Goal: Information Seeking & Learning: Check status

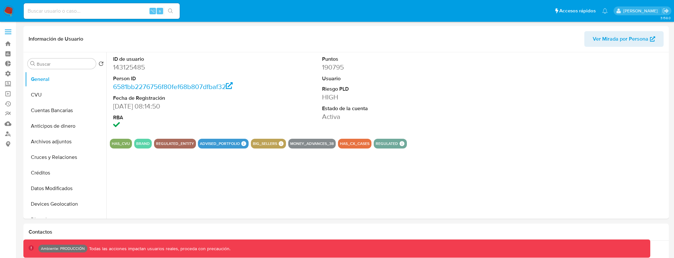
select select "10"
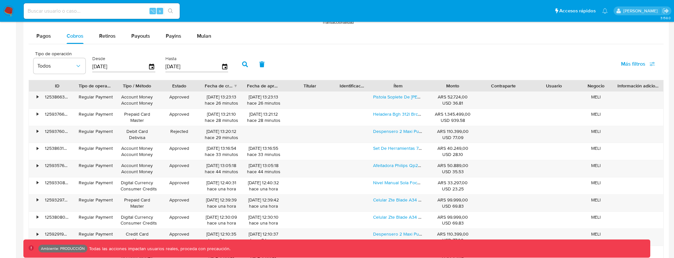
scroll to position [306, 0]
click at [102, 10] on input at bounding box center [102, 11] width 156 height 8
type input "kevinpalacios49"
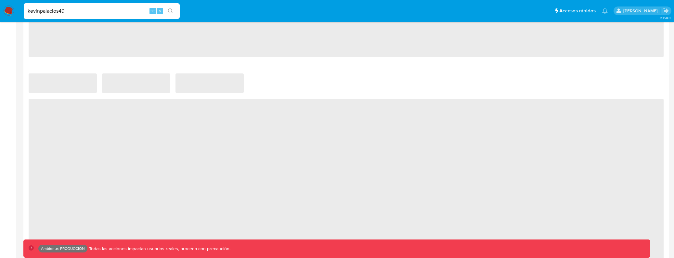
select select "10"
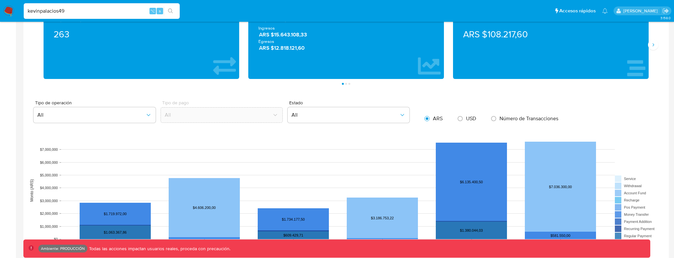
scroll to position [317, 0]
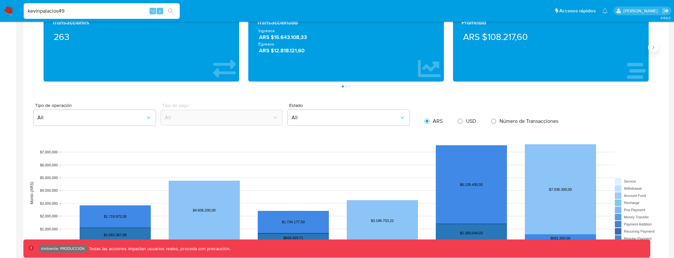
click at [653, 48] on icon "Siguiente" at bounding box center [652, 47] width 5 height 5
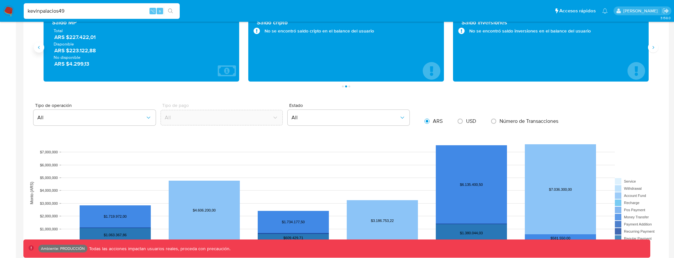
click at [40, 49] on icon "Anterior" at bounding box center [38, 47] width 5 height 5
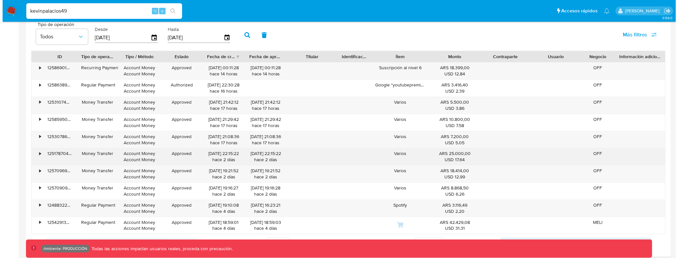
scroll to position [574, 0]
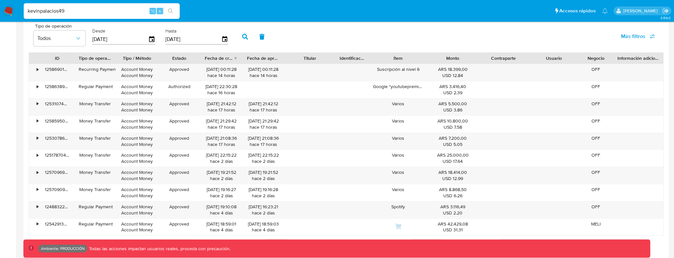
click at [636, 29] on span "Más filtros" at bounding box center [633, 37] width 24 height 16
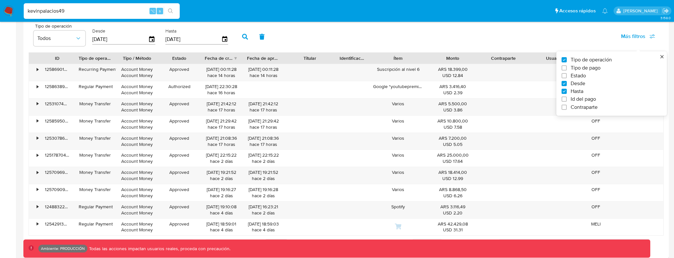
drag, startPoint x: 586, startPoint y: 68, endPoint x: 582, endPoint y: 68, distance: 4.2
click at [586, 68] on span "Tipo de pago" at bounding box center [585, 68] width 30 height 6
click at [566, 68] on input "Tipo de pago" at bounding box center [563, 67] width 5 height 5
checkbox input "true"
type input "[DATE]"
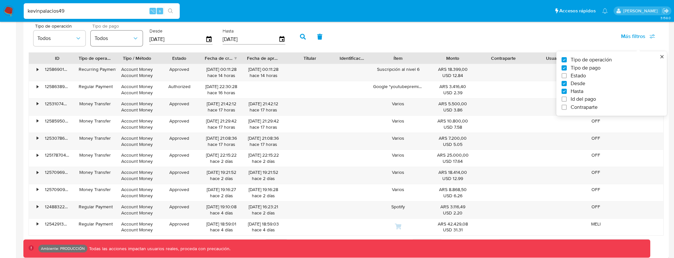
click at [131, 38] on button "Todos" at bounding box center [117, 39] width 52 height 16
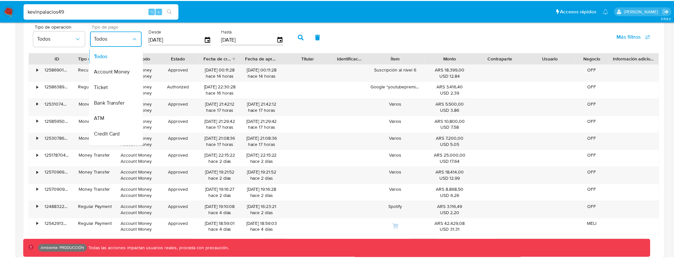
scroll to position [61, 0]
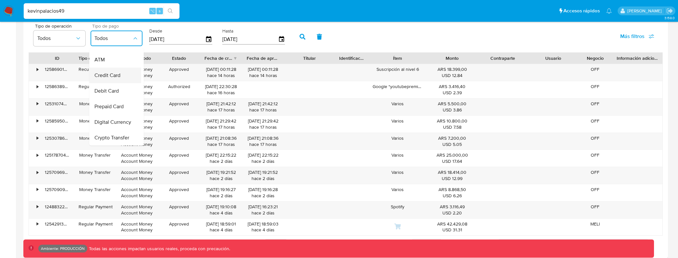
click at [115, 76] on div "Credit Card" at bounding box center [113, 76] width 38 height 16
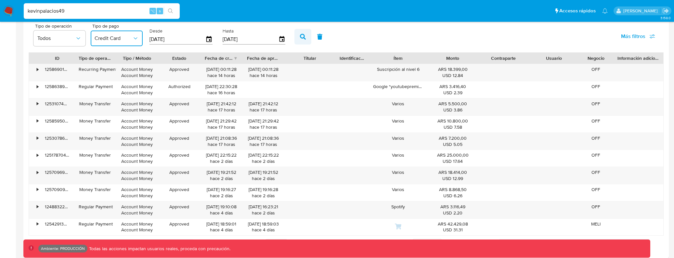
click at [300, 39] on icon "button" at bounding box center [303, 37] width 6 height 6
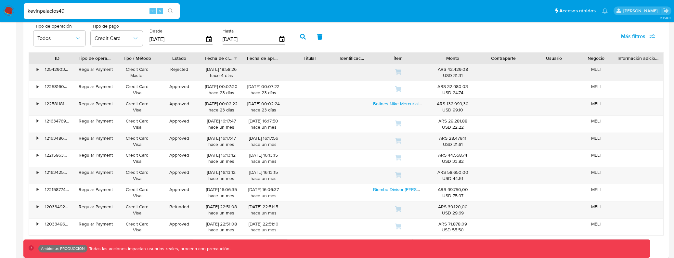
click at [55, 69] on div "125429031430" at bounding box center [57, 72] width 34 height 17
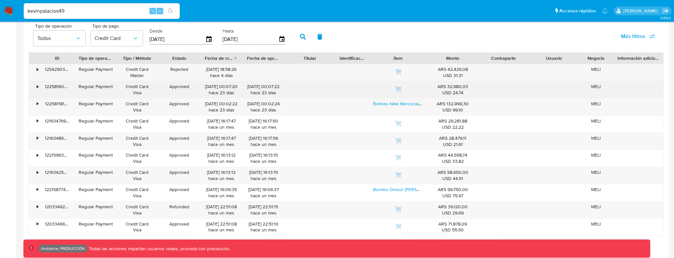
click at [45, 92] on div "122581606475" at bounding box center [57, 89] width 34 height 17
click at [48, 90] on div "122581606475" at bounding box center [57, 89] width 34 height 17
click at [52, 88] on div "122581606475" at bounding box center [57, 89] width 34 height 17
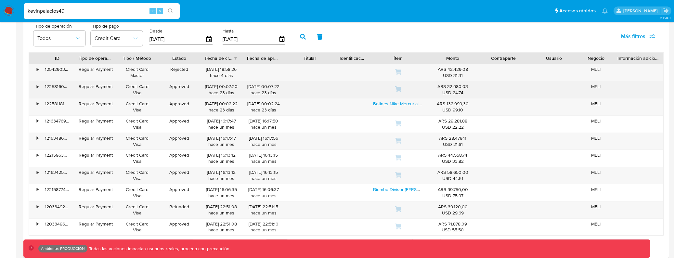
click at [52, 88] on div "122581606475" at bounding box center [57, 89] width 34 height 17
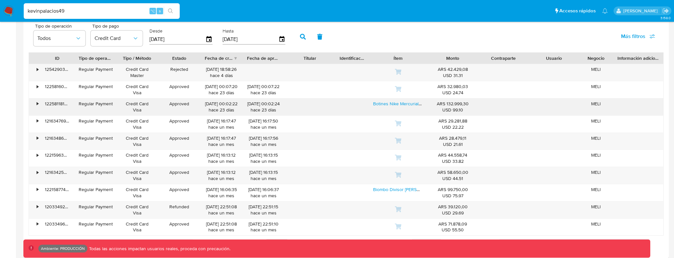
click at [59, 104] on div "122581181807" at bounding box center [57, 106] width 34 height 17
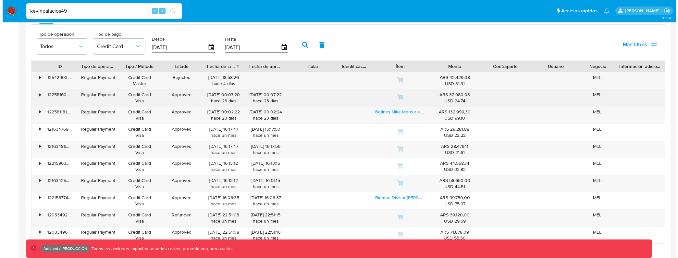
scroll to position [563, 0]
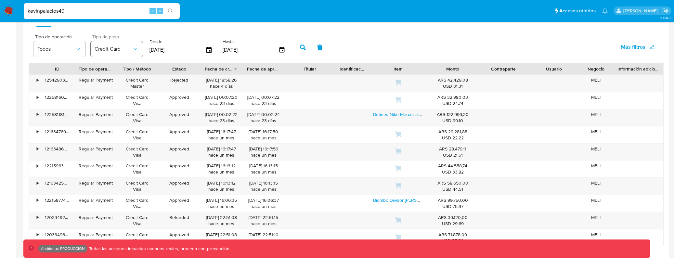
click at [126, 57] on button "Credit Card" at bounding box center [117, 49] width 52 height 16
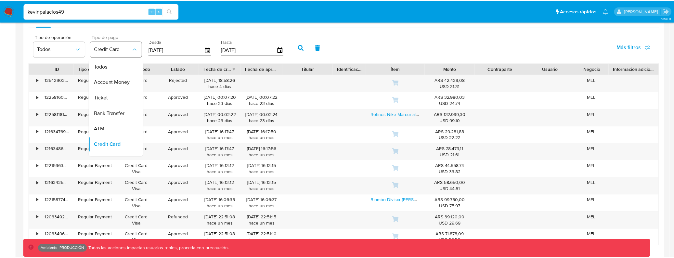
scroll to position [1, 0]
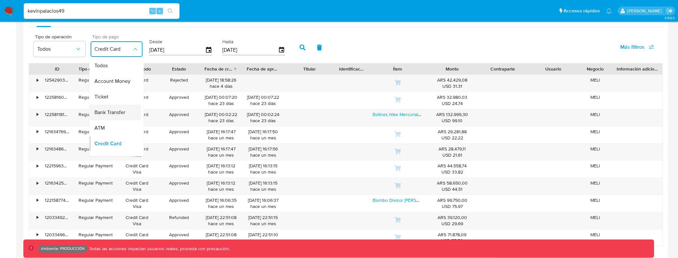
click at [120, 112] on span "Bank Transfer" at bounding box center [109, 112] width 31 height 6
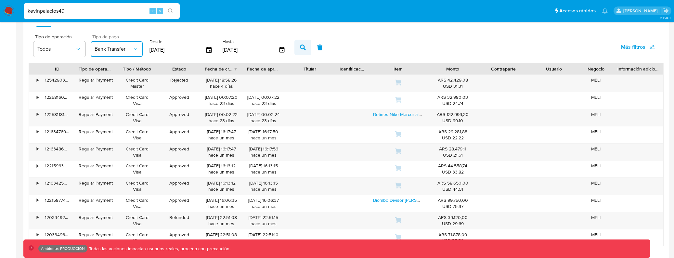
click at [300, 44] on icon "button" at bounding box center [303, 47] width 6 height 6
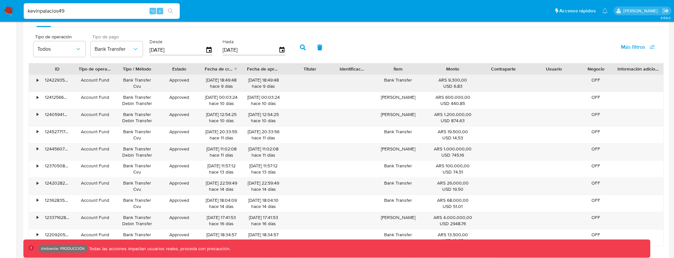
click at [61, 82] on div "124229351511" at bounding box center [57, 83] width 34 height 17
click at [48, 82] on div "124229351511" at bounding box center [57, 83] width 34 height 17
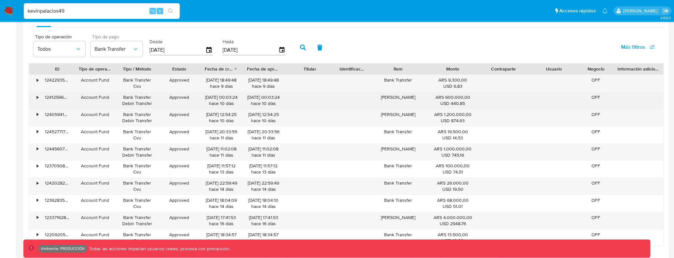
click at [56, 95] on div "124125668679" at bounding box center [57, 100] width 34 height 17
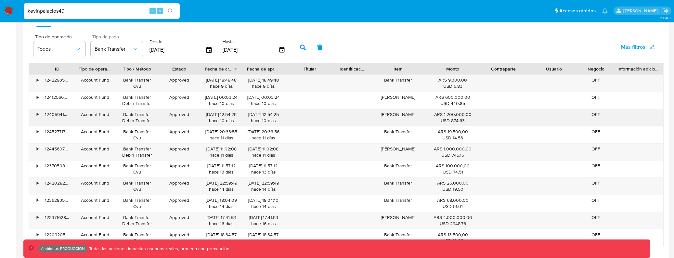
click at [62, 116] on div "124059418929" at bounding box center [57, 117] width 34 height 17
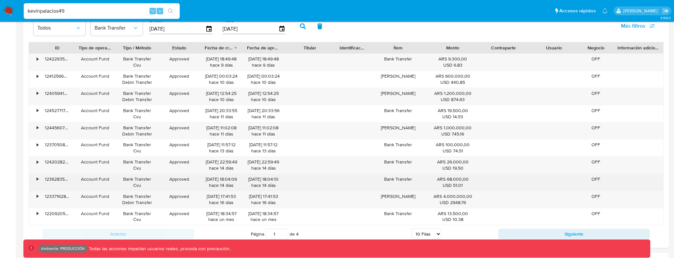
scroll to position [607, 0]
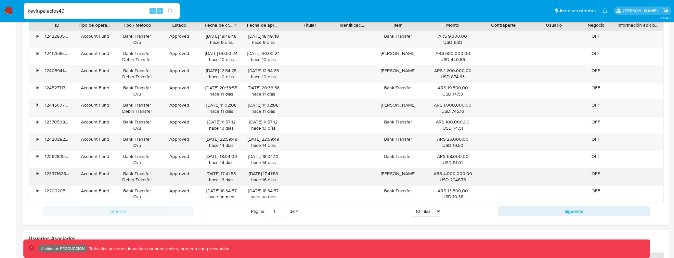
click at [45, 174] on div "123371628645" at bounding box center [57, 176] width 34 height 17
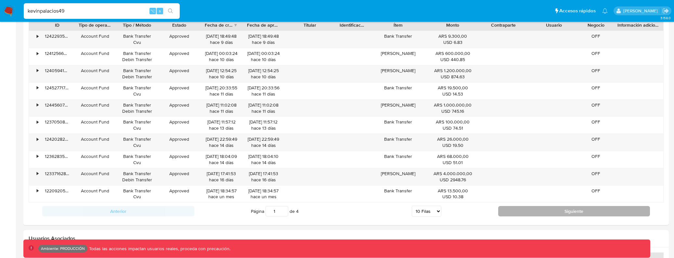
click at [520, 210] on button "Siguiente" at bounding box center [574, 211] width 152 height 10
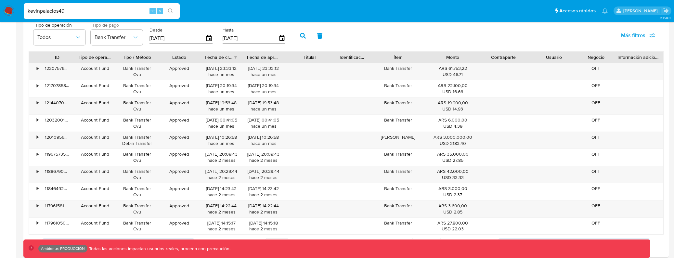
scroll to position [572, 0]
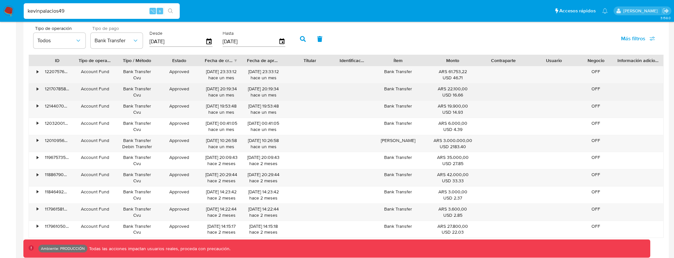
click at [57, 90] on div "121707858920" at bounding box center [57, 91] width 34 height 17
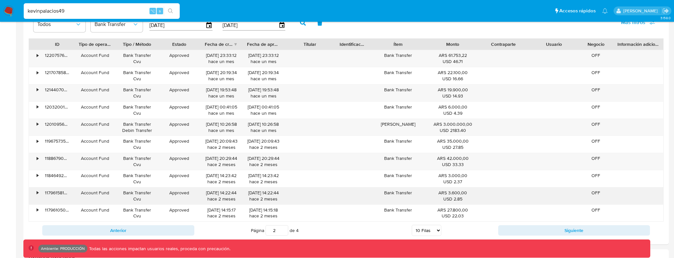
scroll to position [616, 0]
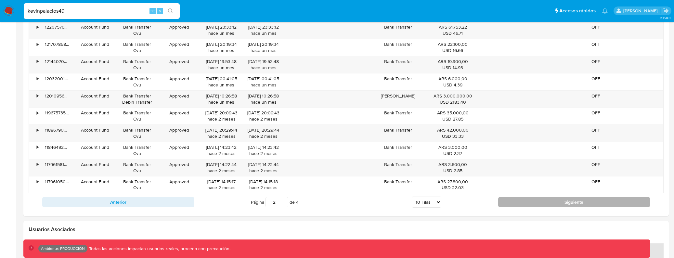
click at [516, 199] on button "Siguiente" at bounding box center [574, 202] width 152 height 10
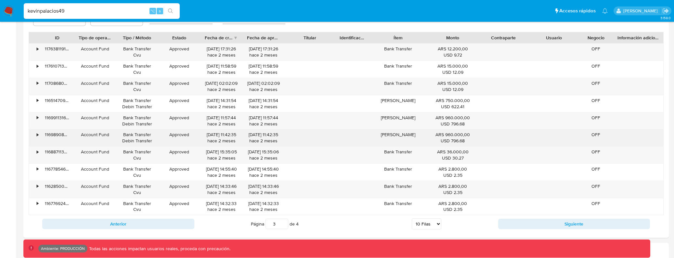
scroll to position [566, 0]
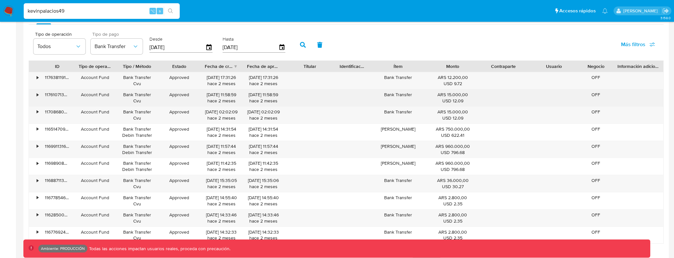
click at [55, 95] on div "117610713530" at bounding box center [57, 97] width 34 height 17
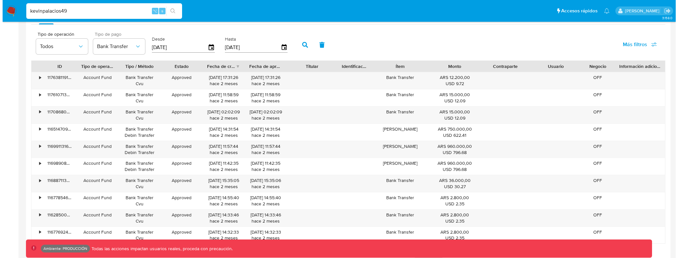
scroll to position [565, 0]
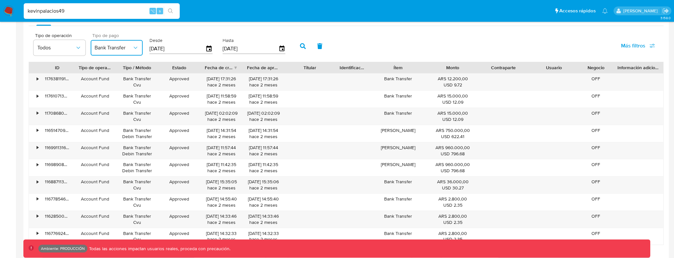
click at [127, 46] on span "Bank Transfer" at bounding box center [113, 47] width 38 height 6
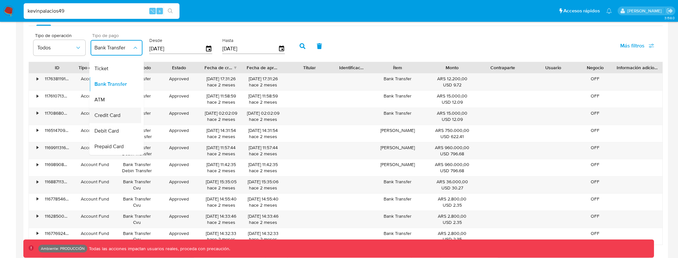
scroll to position [35, 0]
click at [113, 95] on div "ATM" at bounding box center [113, 93] width 38 height 16
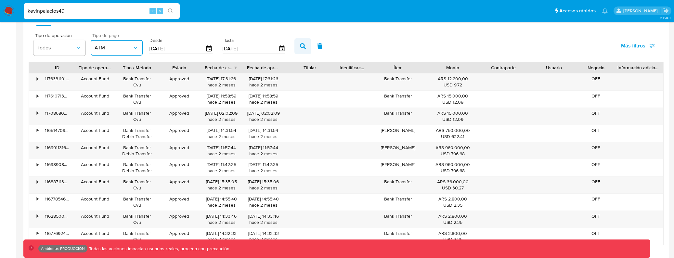
click at [300, 44] on icon "button" at bounding box center [303, 46] width 6 height 6
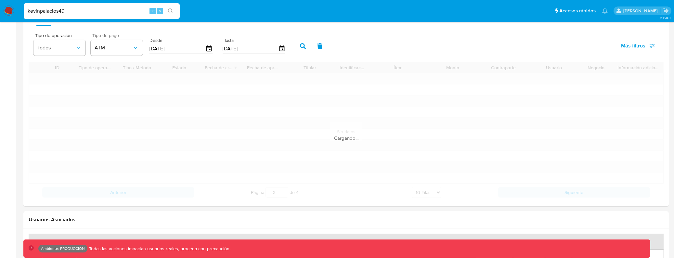
type input "1"
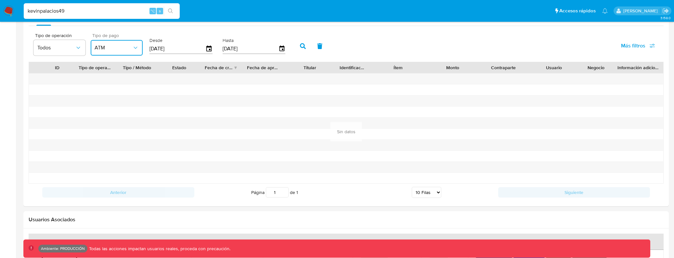
click at [113, 50] on span "ATM" at bounding box center [113, 47] width 38 height 6
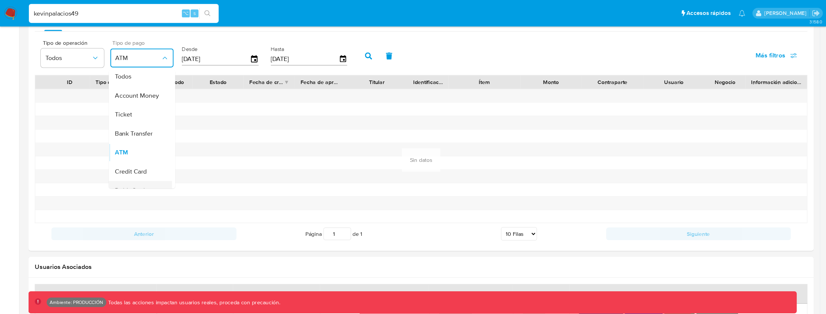
scroll to position [0, 0]
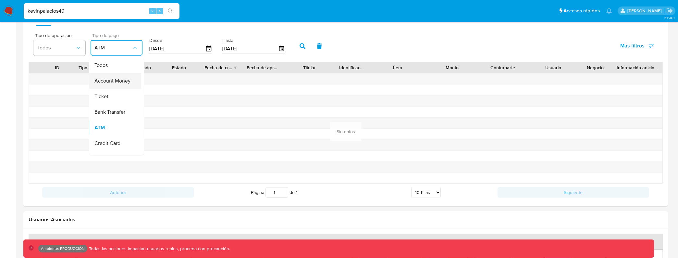
click at [117, 80] on span "Account Money" at bounding box center [112, 81] width 36 height 6
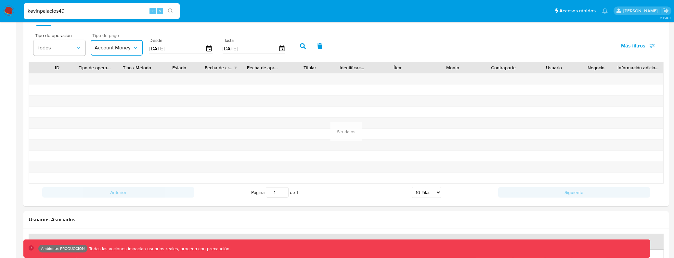
click at [119, 52] on button "Account Money" at bounding box center [117, 48] width 52 height 16
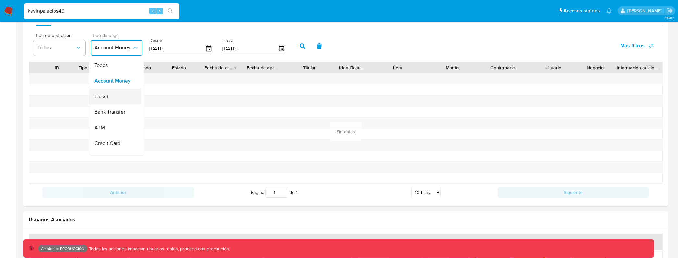
click at [108, 98] on div "Ticket" at bounding box center [113, 97] width 38 height 16
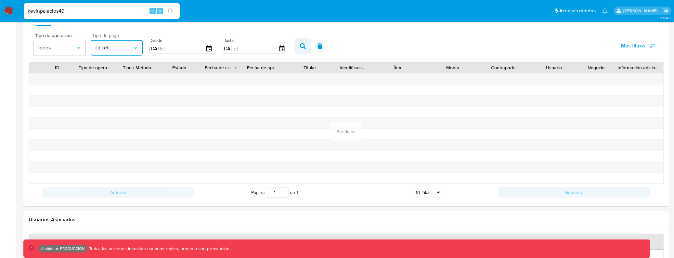
click at [301, 45] on icon "button" at bounding box center [303, 46] width 6 height 6
click at [127, 50] on span "Ticket" at bounding box center [113, 47] width 38 height 6
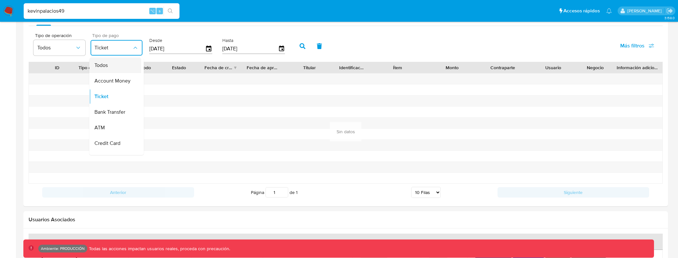
click at [127, 71] on div "Todos" at bounding box center [113, 65] width 38 height 16
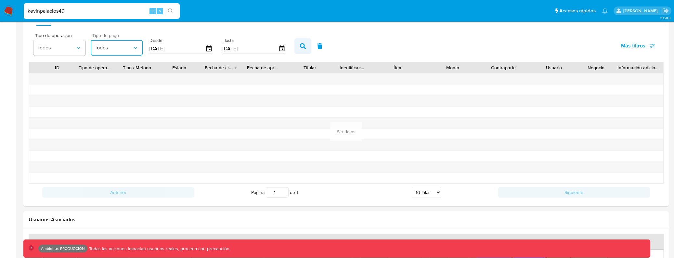
click at [300, 48] on icon "button" at bounding box center [303, 46] width 6 height 6
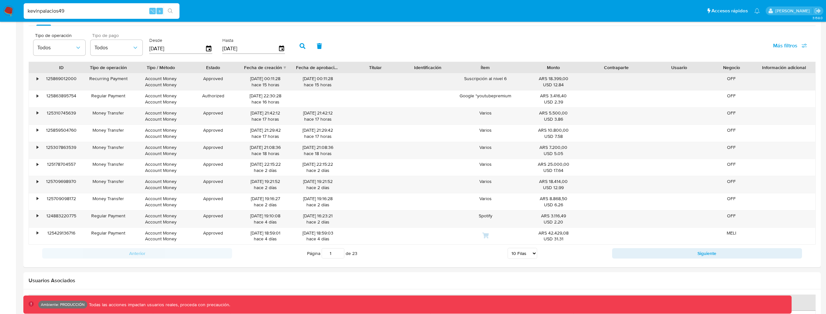
click at [51, 78] on div "125869012000" at bounding box center [61, 81] width 42 height 17
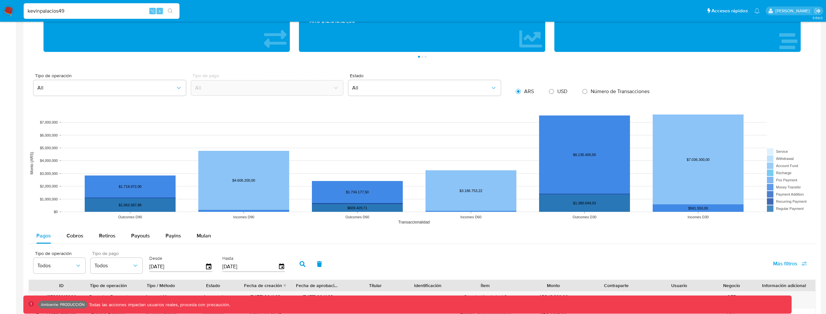
scroll to position [336, 0]
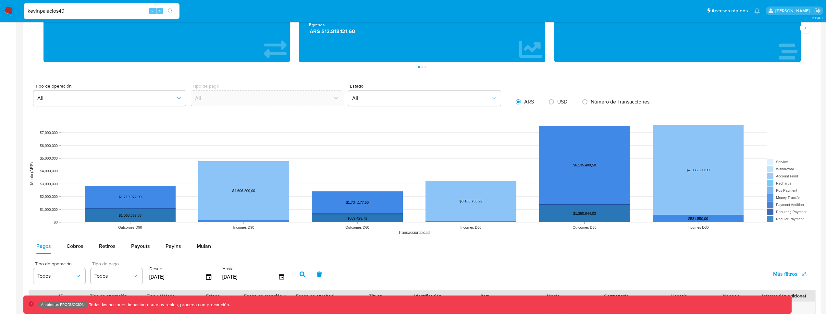
click at [90, 13] on input "kevinpalacios49" at bounding box center [102, 11] width 156 height 8
type input "f"
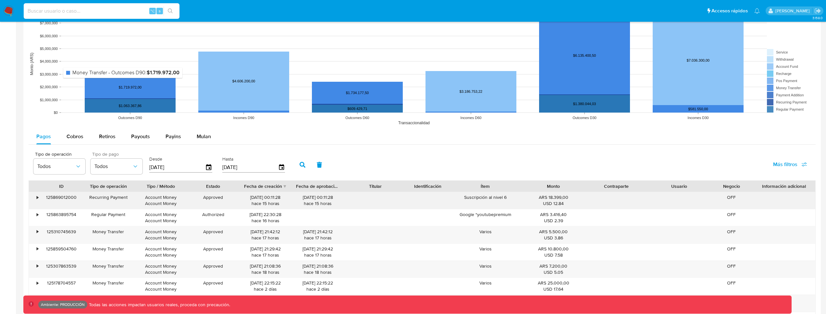
scroll to position [457, 0]
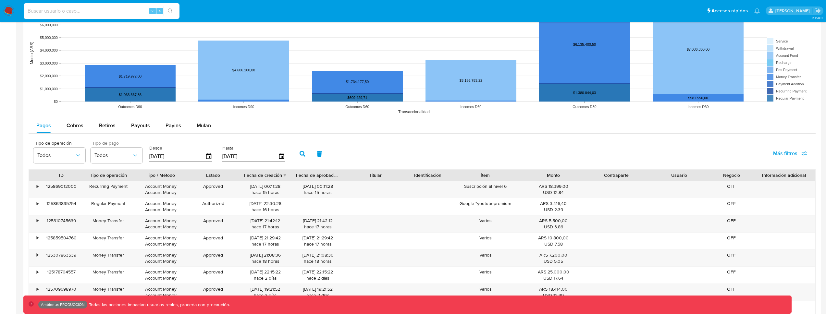
click at [319, 152] on icon "button" at bounding box center [320, 154] width 6 height 6
click at [67, 218] on div "125310745639" at bounding box center [61, 224] width 42 height 17
click at [70, 16] on div "⌥ s" at bounding box center [102, 11] width 156 height 16
click at [86, 10] on input at bounding box center [102, 11] width 156 height 8
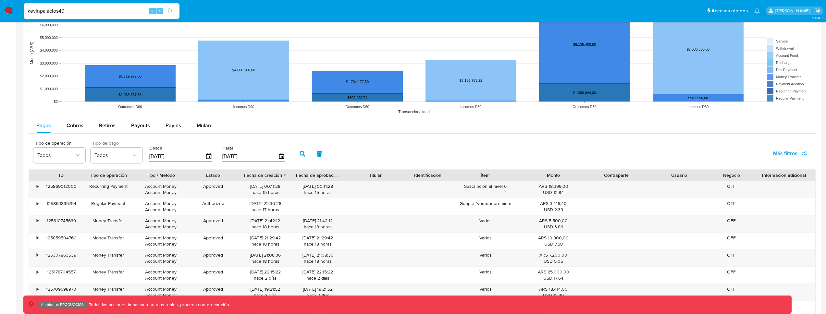
type input "kevinpalacios49"
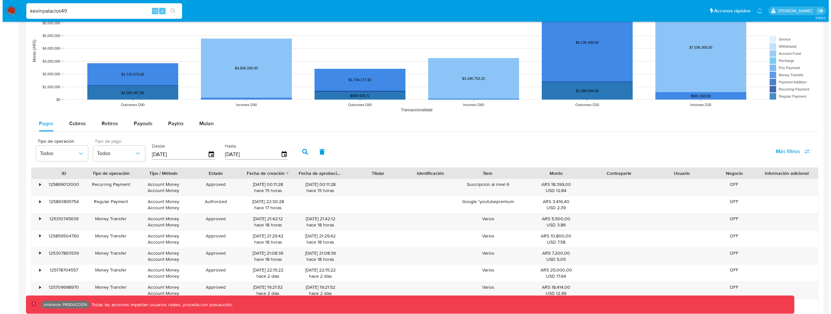
scroll to position [466, 0]
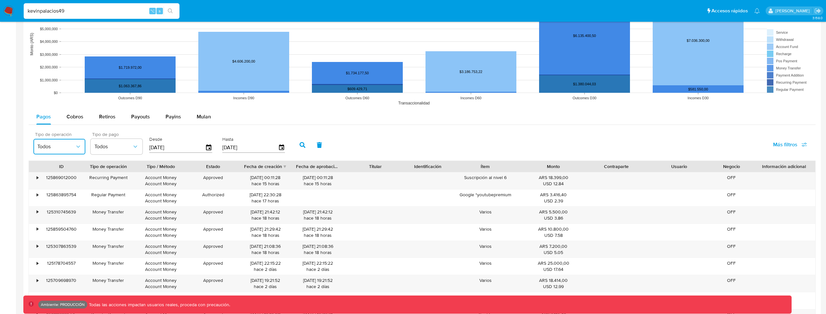
click at [63, 142] on button "Todos" at bounding box center [59, 147] width 52 height 16
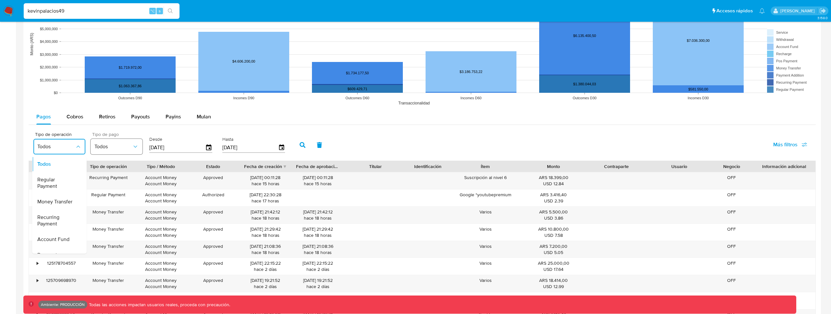
click at [109, 146] on span "Todos" at bounding box center [113, 147] width 38 height 6
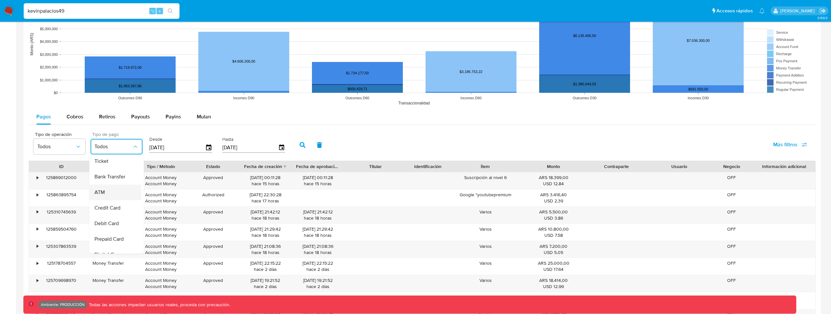
scroll to position [45, 0]
click at [120, 210] on div "Debit Card" at bounding box center [113, 213] width 38 height 16
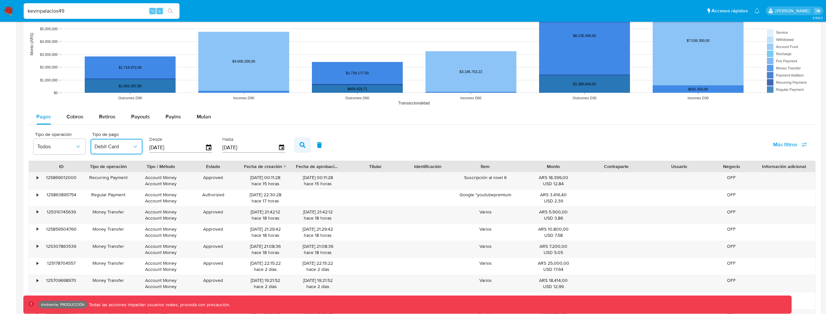
click at [297, 145] on button "button" at bounding box center [302, 145] width 17 height 16
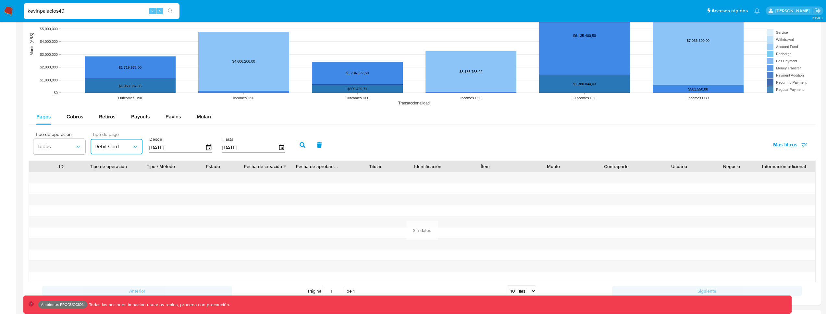
click at [124, 145] on span "Debit Card" at bounding box center [113, 147] width 38 height 6
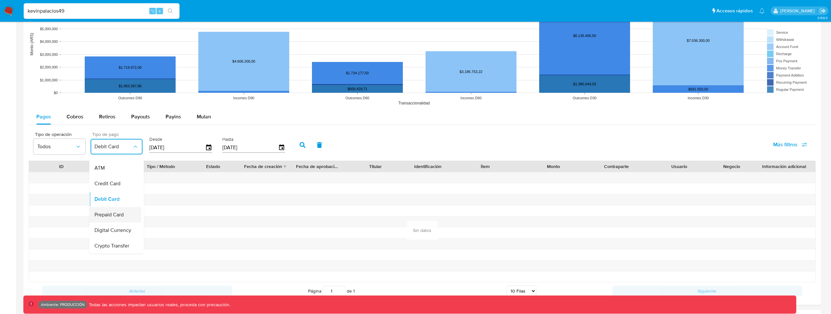
scroll to position [63, 0]
click at [121, 212] on span "Prepaid Card" at bounding box center [108, 215] width 29 height 6
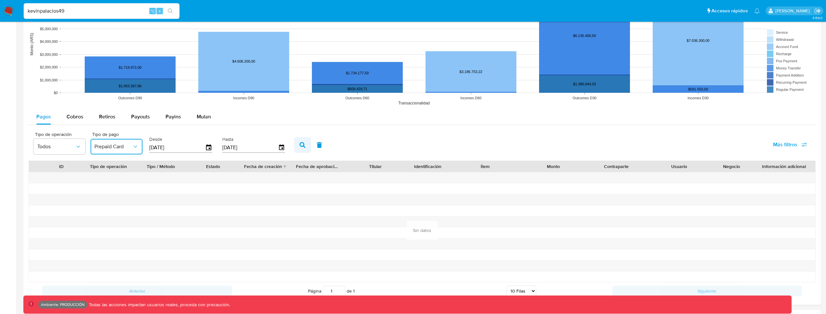
click at [306, 148] on button "button" at bounding box center [302, 145] width 17 height 16
click at [106, 150] on button "Prepaid Card" at bounding box center [117, 147] width 52 height 16
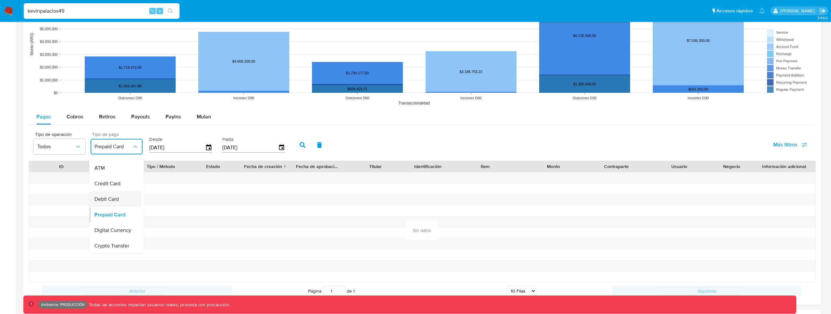
click at [111, 192] on div "Debit Card" at bounding box center [113, 200] width 38 height 16
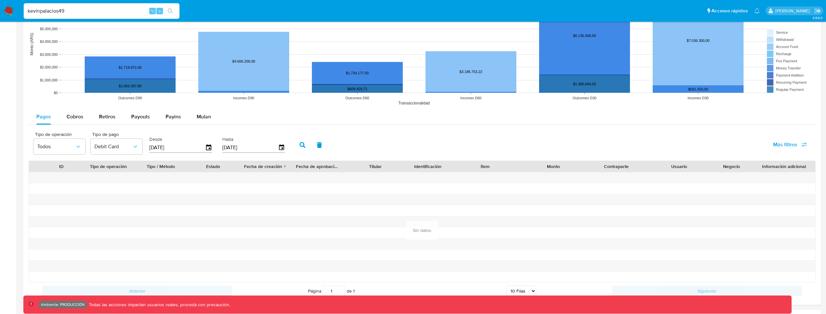
click at [216, 145] on div "Tipo de operación Todos Tipo de pago Debit Card Desde 15/06/2025 Hasta 12/09/20…" at bounding box center [160, 145] width 261 height 26
click at [205, 147] on icon "button" at bounding box center [208, 147] width 11 height 11
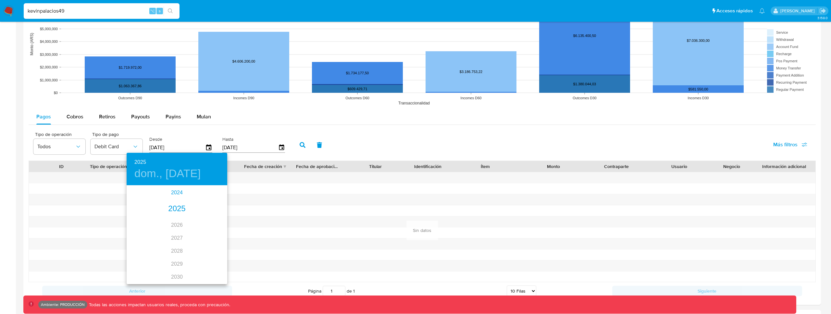
click at [173, 189] on div "2024" at bounding box center [177, 192] width 101 height 13
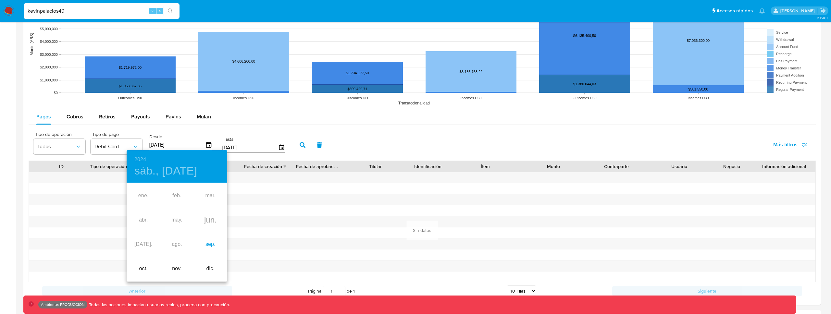
click at [206, 243] on div "sep." at bounding box center [210, 245] width 33 height 24
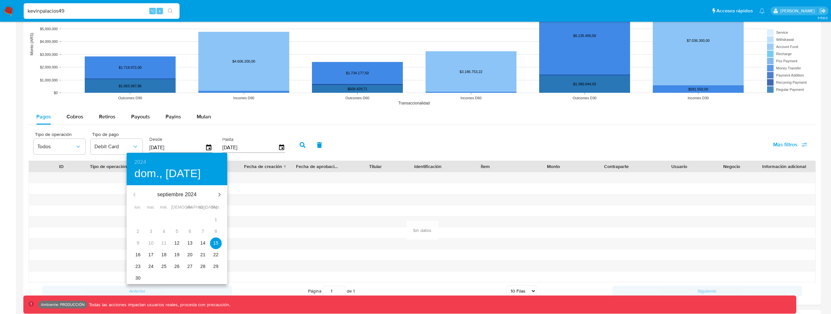
click at [205, 241] on p "14" at bounding box center [202, 243] width 5 height 6
type input "14/09/2024"
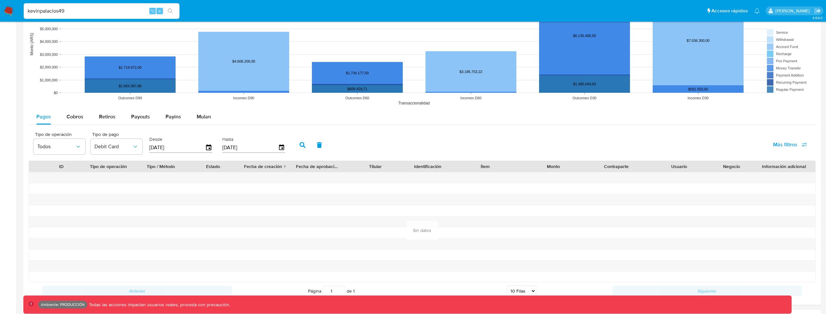
click at [292, 145] on div "Tipo de operación Todos Tipo de pago Debit Card Desde 14/09/2024 Hasta 12/09/20…" at bounding box center [422, 144] width 787 height 32
click at [294, 145] on button "button" at bounding box center [302, 145] width 17 height 16
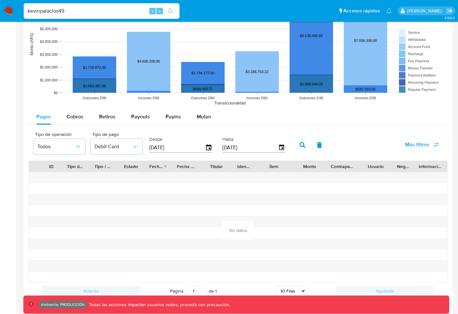
click at [301, 148] on icon "button" at bounding box center [303, 145] width 6 height 6
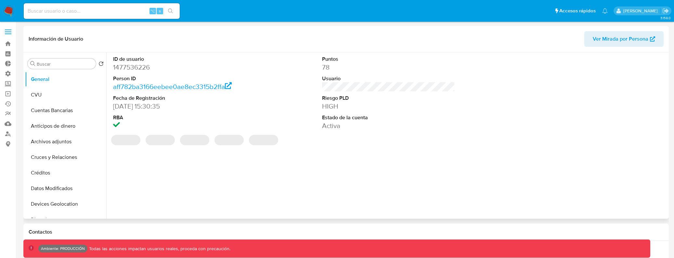
select select "10"
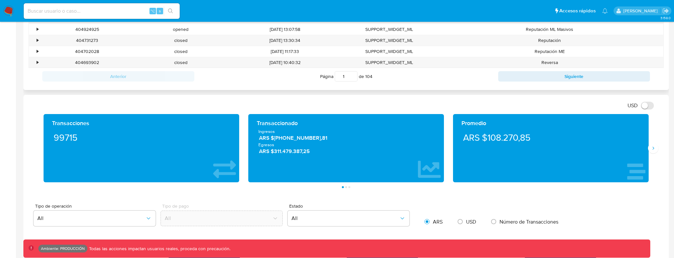
scroll to position [300, 0]
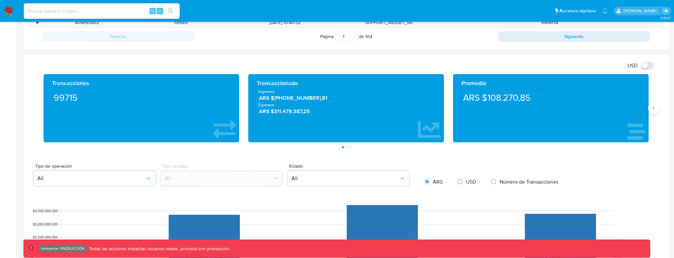
click at [651, 110] on icon "Siguiente" at bounding box center [652, 108] width 5 height 5
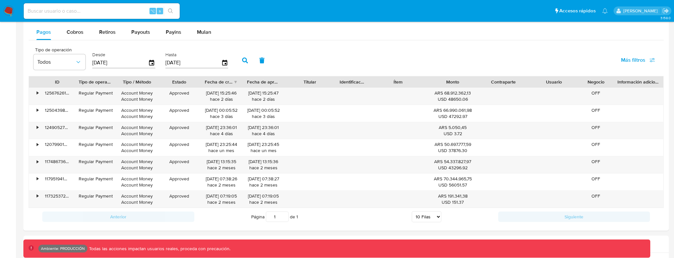
scroll to position [607, 0]
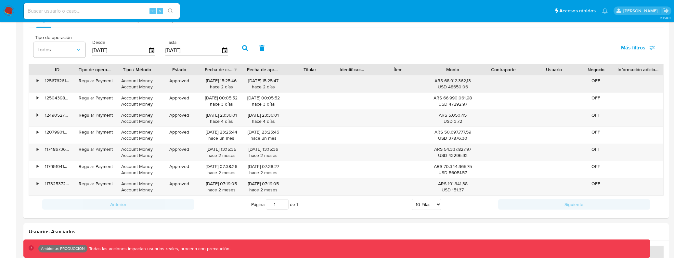
click at [449, 81] on div "ARS 68.912.362,13 USD 48650.06" at bounding box center [452, 84] width 41 height 12
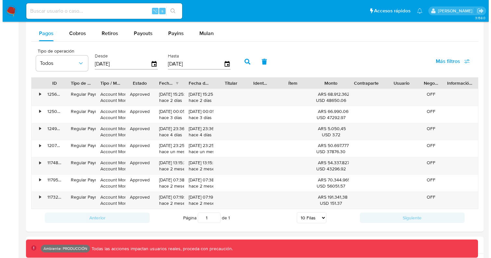
scroll to position [592, 0]
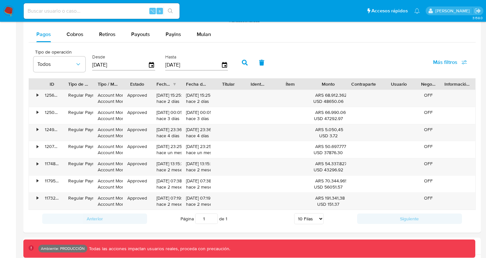
click at [446, 52] on div "Tipo de operación Todos Desde [DATE] Hasta [DATE] Más filtros" at bounding box center [252, 62] width 447 height 32
click at [446, 60] on span "Más filtros" at bounding box center [445, 63] width 24 height 16
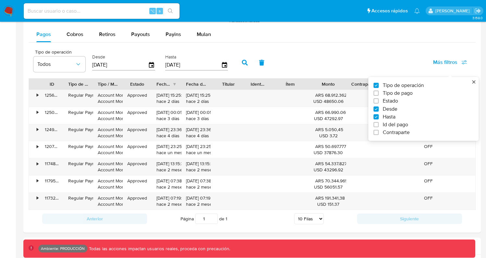
click at [409, 93] on span "Tipo de pago" at bounding box center [398, 93] width 30 height 6
click at [379, 93] on input "Tipo de pago" at bounding box center [376, 93] width 5 height 5
checkbox input "true"
type input "[DATE]"
click at [127, 62] on span "Todos" at bounding box center [113, 64] width 38 height 6
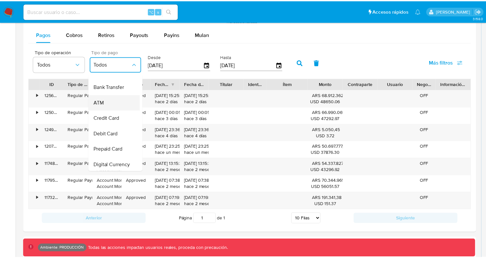
scroll to position [45, 0]
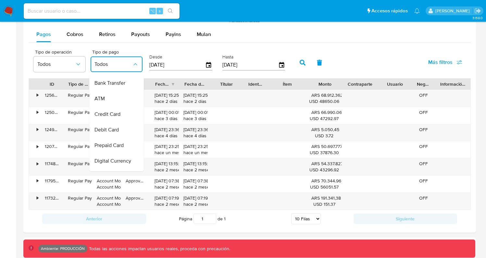
click at [316, 48] on div "Tipo de operación Todos Tipo de pago Todos Todos Account Money Ticket Bank Tran…" at bounding box center [250, 62] width 442 height 32
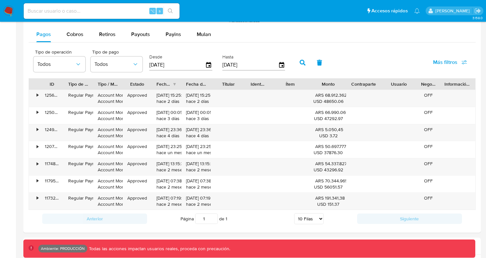
click at [74, 84] on div "Tipo de operación" at bounding box center [78, 84] width 20 height 6
click at [108, 84] on div "Tipo / Método" at bounding box center [108, 84] width 20 height 6
click at [115, 84] on div "Tipo / Método" at bounding box center [108, 84] width 20 height 6
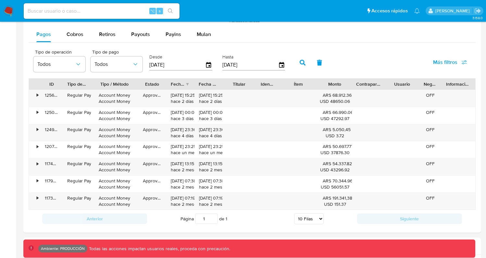
drag, startPoint x: 123, startPoint y: 84, endPoint x: 140, endPoint y: 86, distance: 16.9
click at [140, 86] on div at bounding box center [138, 84] width 12 height 11
click at [126, 61] on span "Todos" at bounding box center [113, 64] width 38 height 6
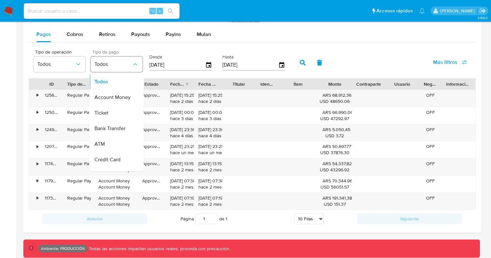
click at [126, 62] on span "Todos" at bounding box center [113, 64] width 38 height 6
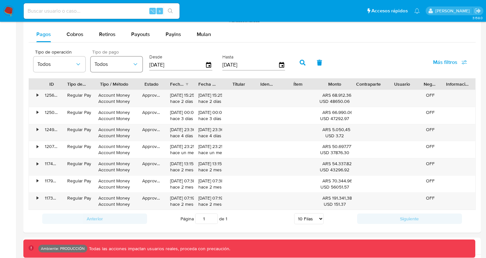
click at [112, 64] on span "Todos" at bounding box center [113, 64] width 38 height 6
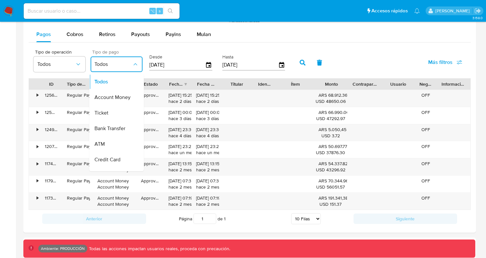
click at [129, 51] on span "Tipo de pago" at bounding box center [118, 52] width 52 height 5
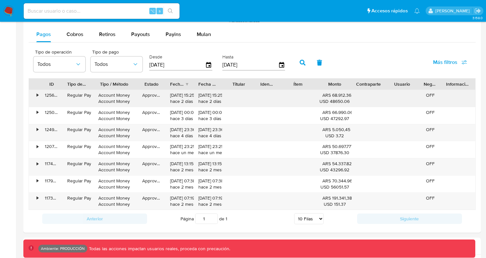
click at [116, 94] on div "Account Money Account Money" at bounding box center [114, 98] width 38 height 12
click at [90, 11] on input at bounding box center [102, 11] width 156 height 8
type input "fravega"
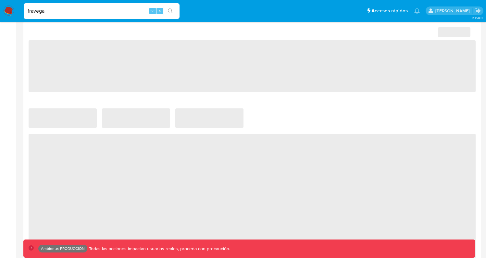
select select "10"
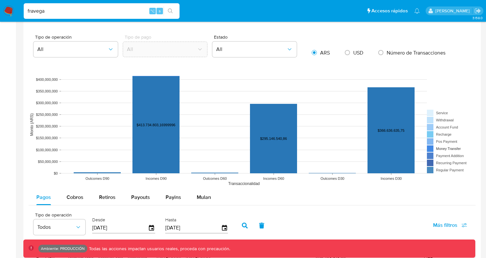
scroll to position [566, 0]
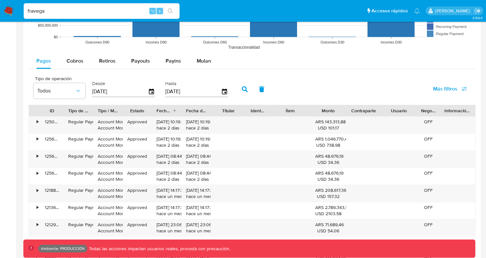
click at [453, 88] on span "Más filtros" at bounding box center [445, 89] width 24 height 16
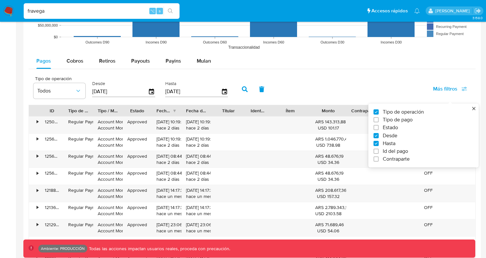
click at [397, 155] on span "Id del pago" at bounding box center [395, 151] width 25 height 6
click at [379, 154] on input "Id del pago" at bounding box center [376, 151] width 5 height 5
checkbox input "true"
click at [240, 94] on input "number" at bounding box center [268, 91] width 64 height 8
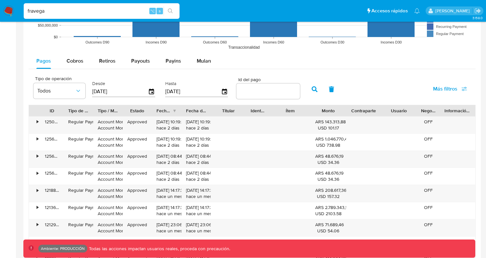
click at [250, 93] on input "number" at bounding box center [268, 91] width 64 height 8
paste input "114615070918"
type input "114615070918"
click at [306, 89] on button "button" at bounding box center [314, 90] width 17 height 16
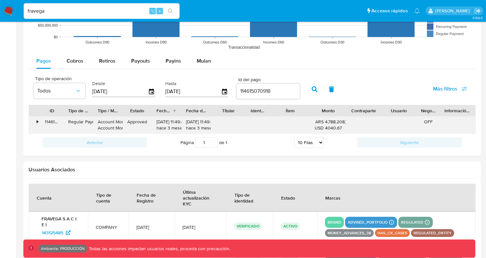
click at [37, 122] on div "•" at bounding box center [38, 122] width 2 height 6
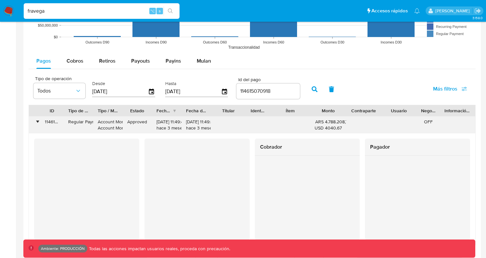
click at [104, 123] on div "Account Money Account Money" at bounding box center [108, 125] width 20 height 12
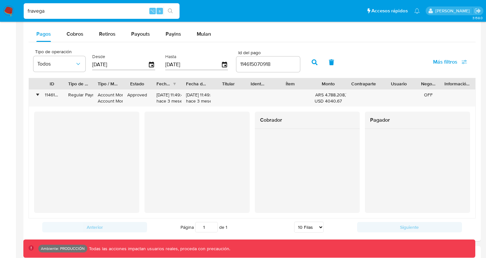
scroll to position [593, 0]
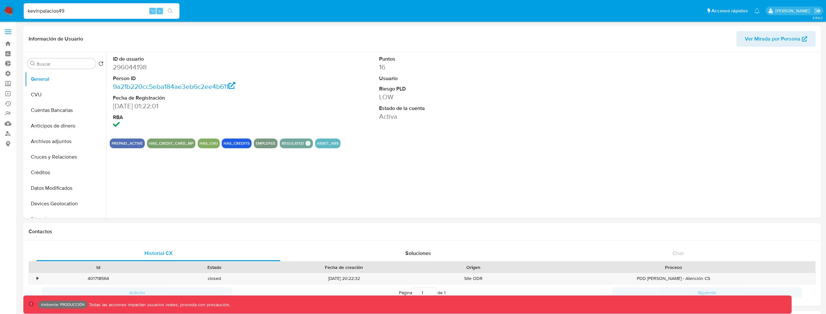
select select "10"
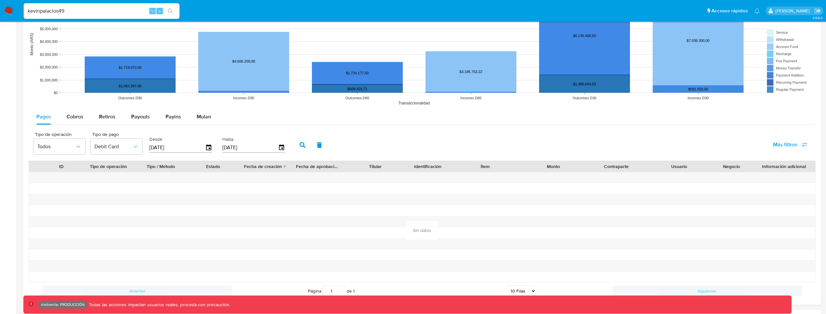
click at [123, 9] on input "kevinpalacios49" at bounding box center [102, 11] width 156 height 8
paste input "ed7cef3c896caeb1_2584378266"
type input "ed7cef3c896caeb1_2584378266"
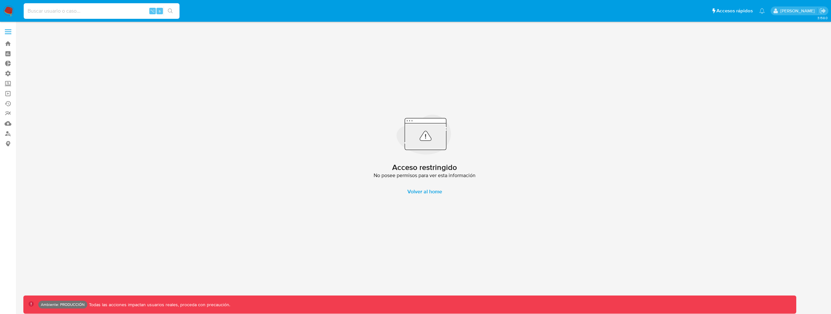
click at [35, 12] on input at bounding box center [102, 11] width 156 height 8
type input "fravega"
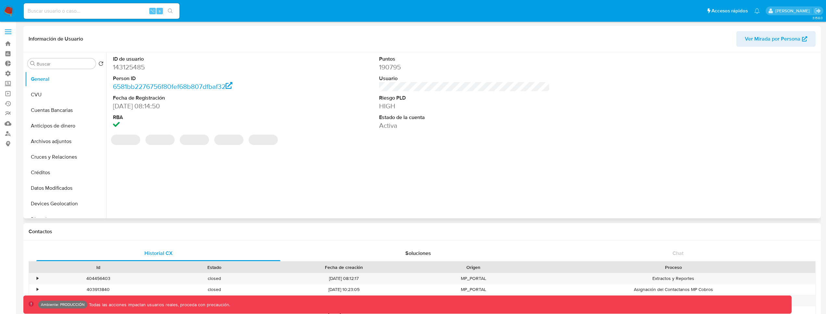
select select "10"
